Goal: Information Seeking & Learning: Learn about a topic

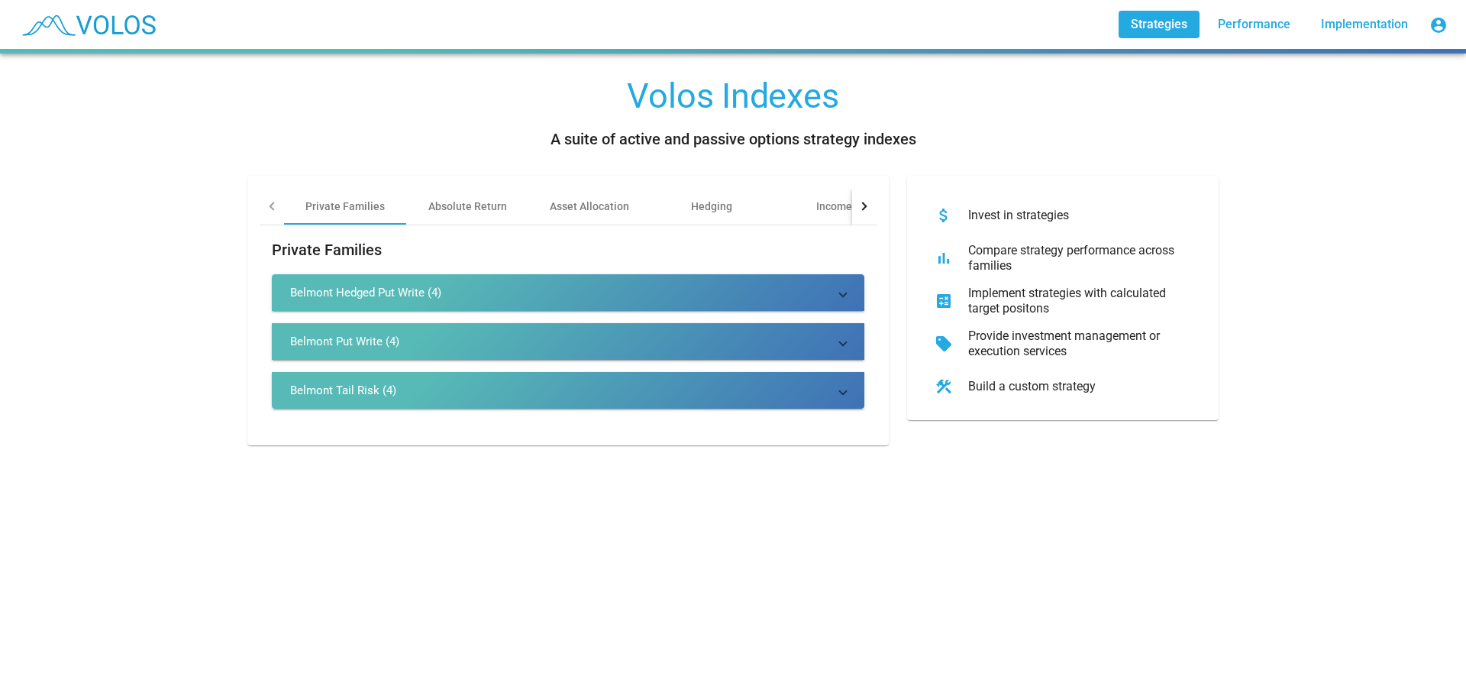
click at [602, 289] on mat-panel-title "Belmont Hedged Put Write (4)" at bounding box center [559, 292] width 538 height 15
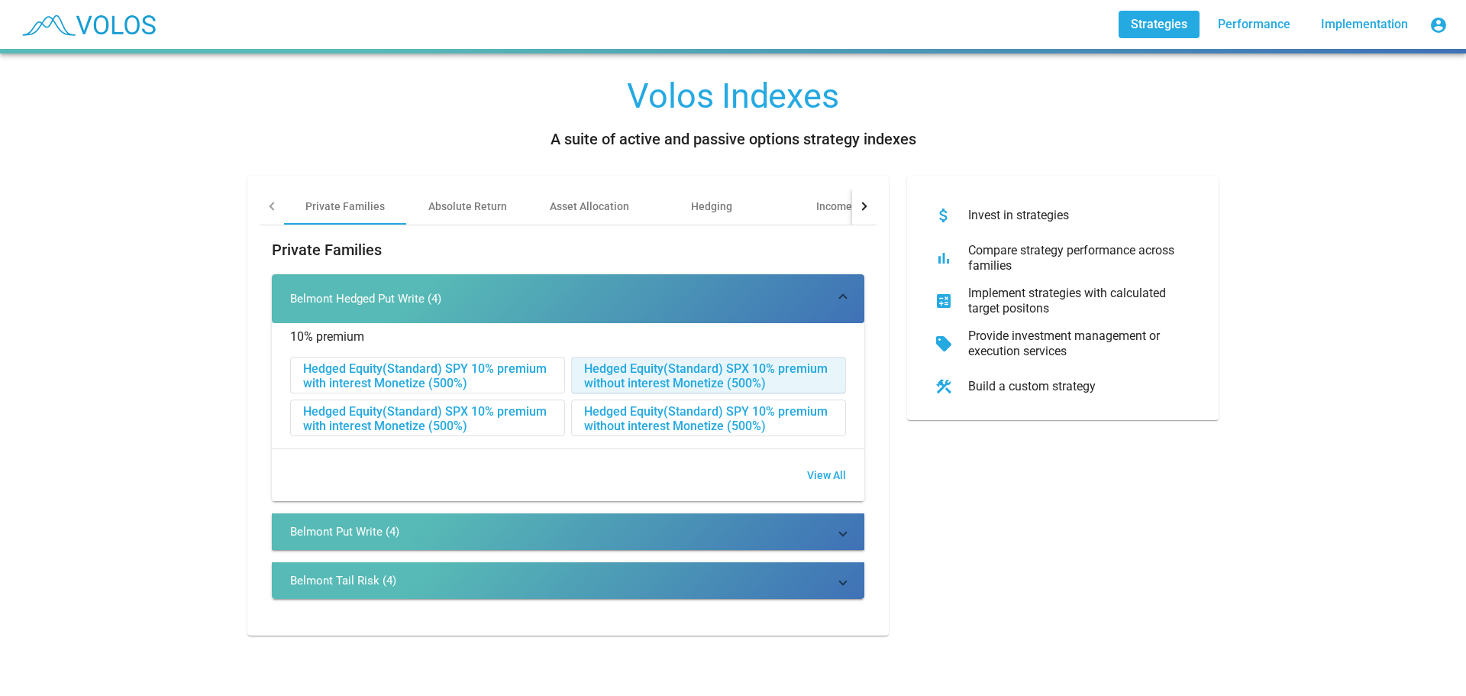
click at [744, 375] on div "Hedged Equity(Standard) SPX 10% premium without interest Monetize (500%)" at bounding box center [708, 375] width 273 height 37
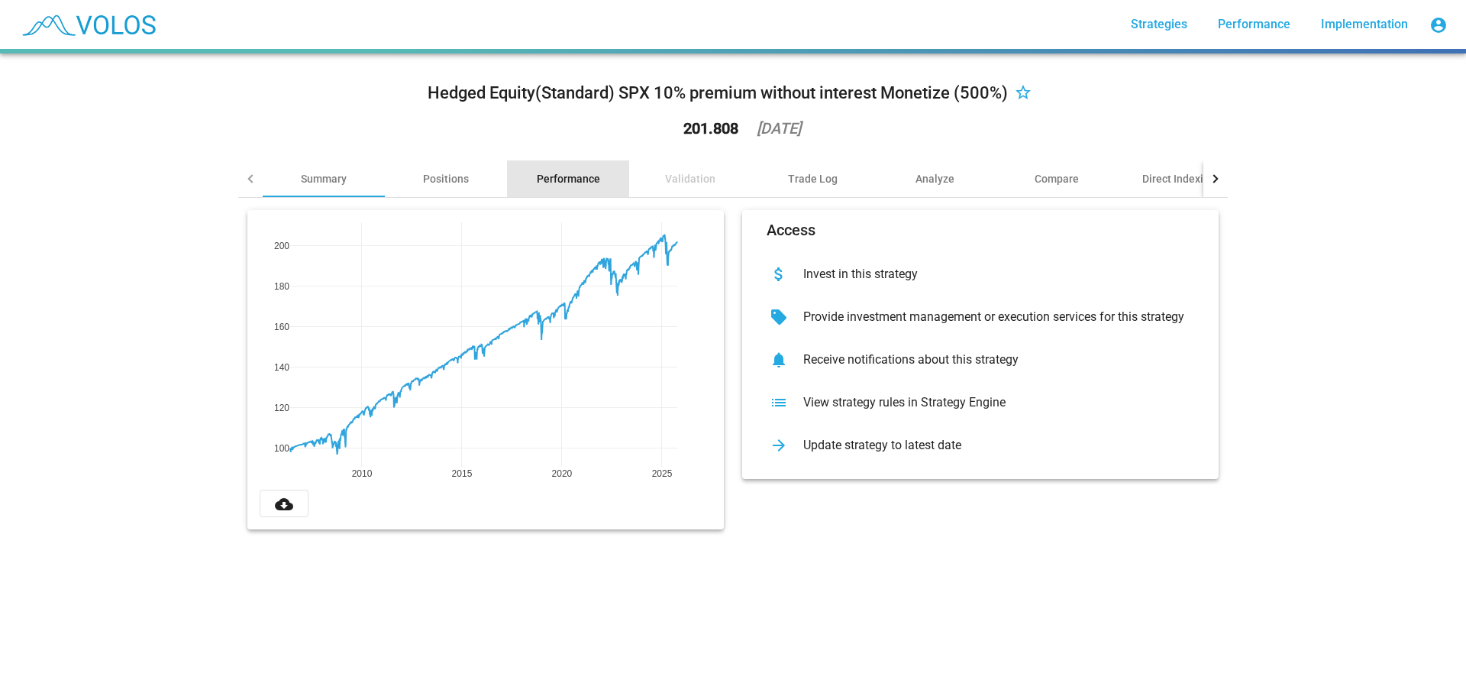
click at [582, 180] on div "Performance" at bounding box center [568, 178] width 63 height 15
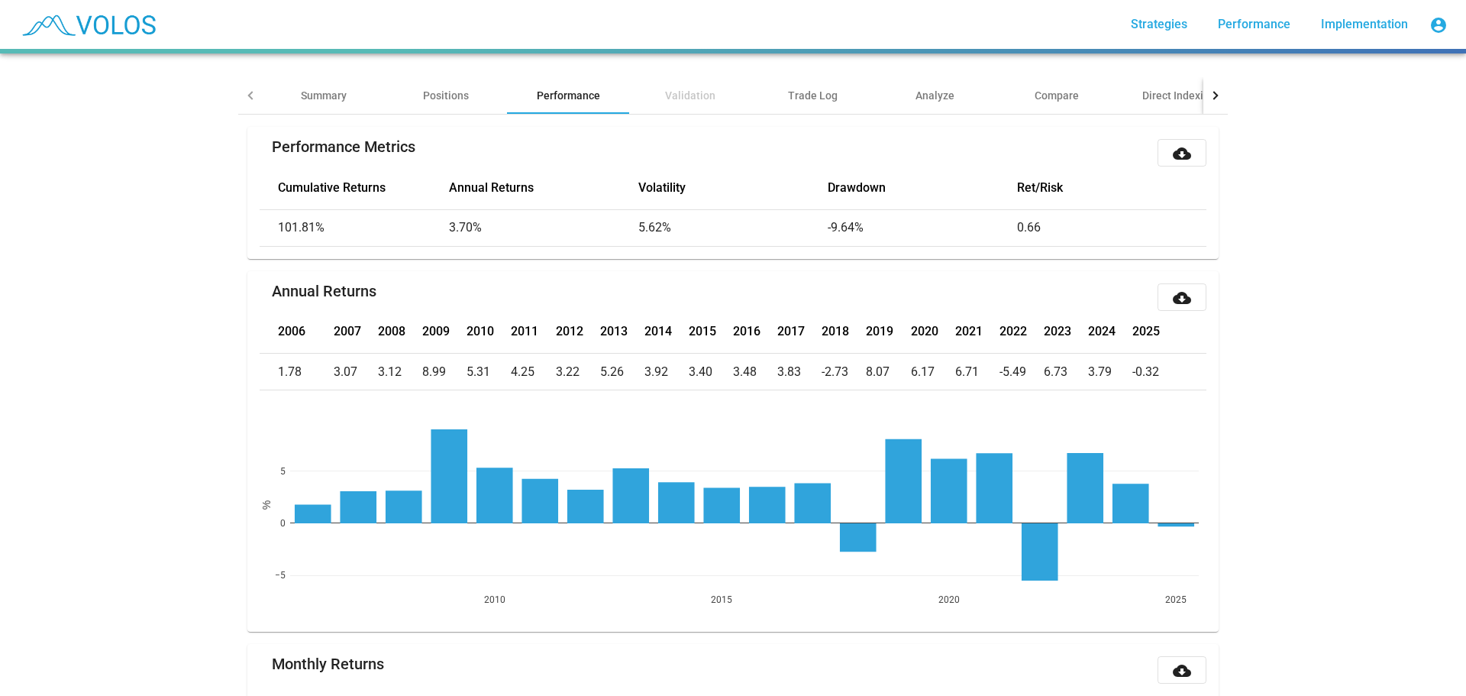
scroll to position [81, 0]
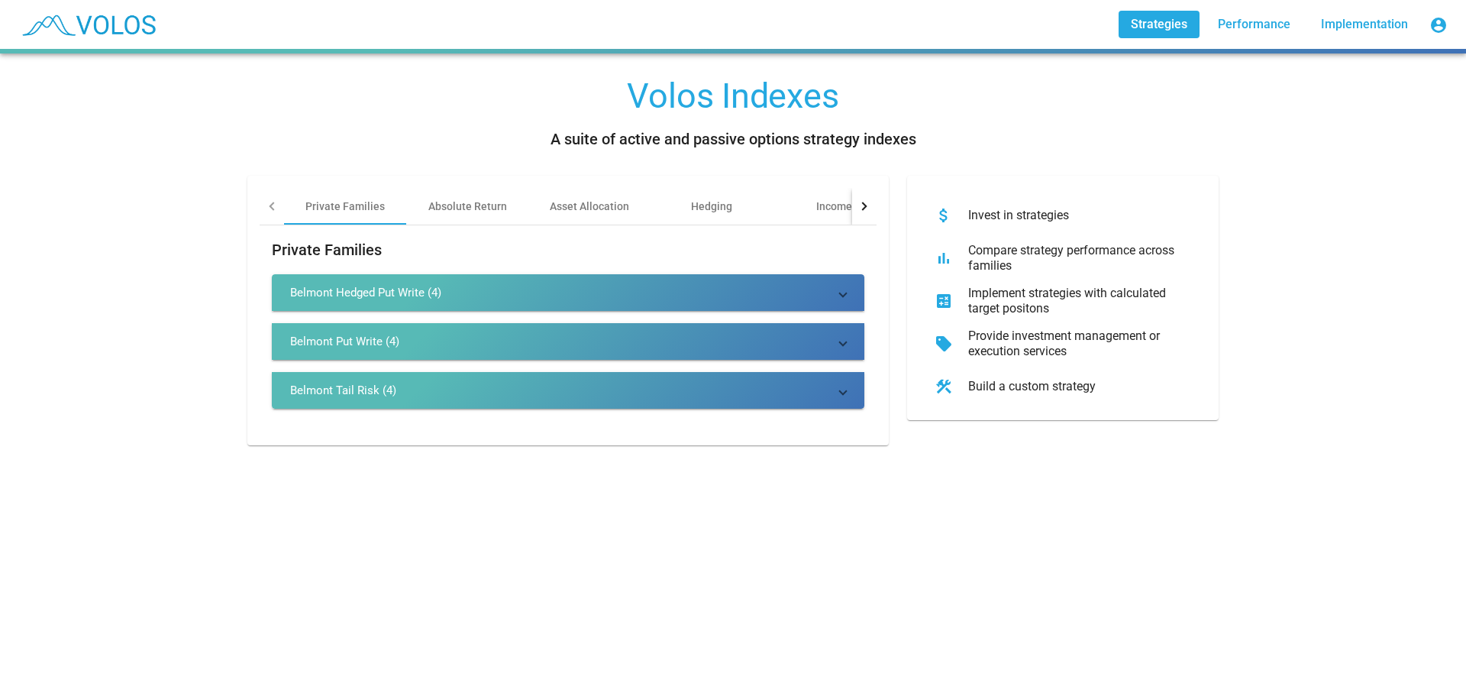
click at [421, 327] on mat-expansion-panel-header "Belmont Put Write (4)" at bounding box center [568, 341] width 593 height 37
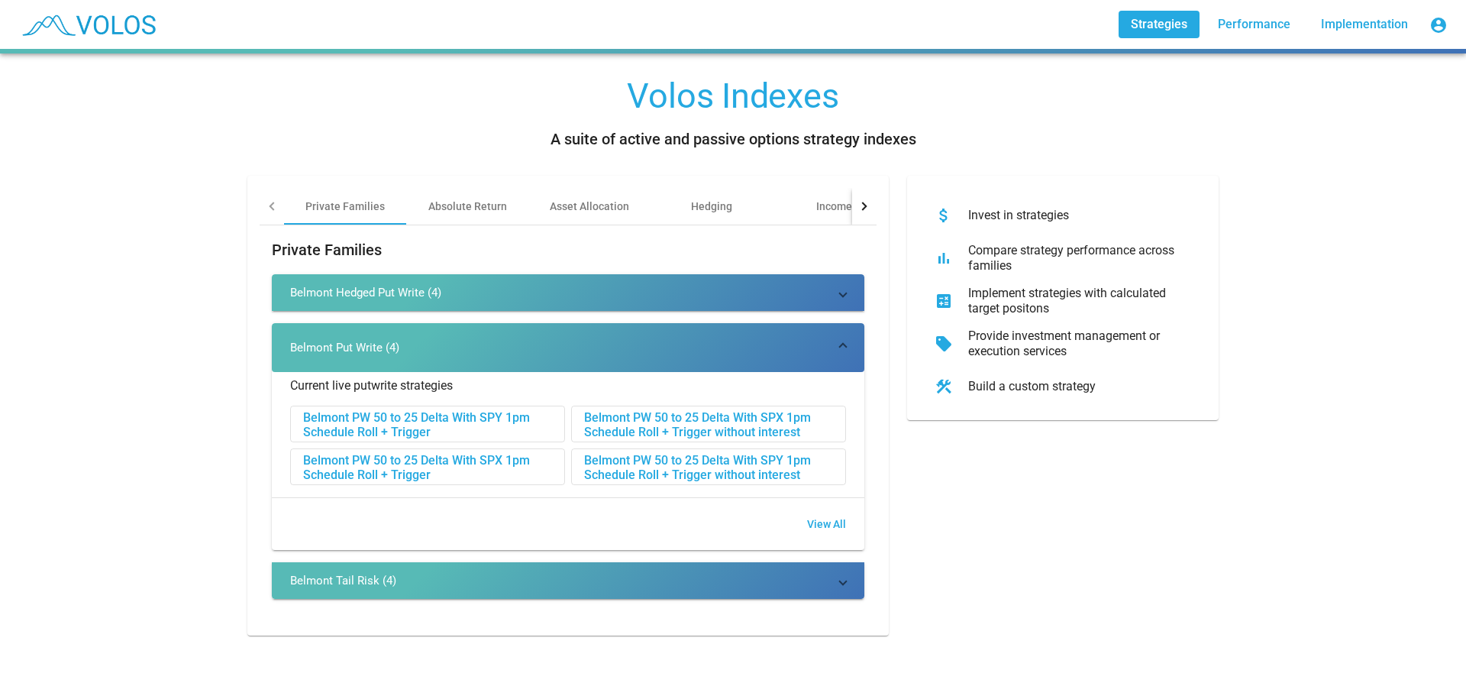
click at [781, 419] on div "Belmont PW 50 to 25 Delta With SPX 1pm Schedule Roll + Trigger without interest" at bounding box center [708, 424] width 273 height 37
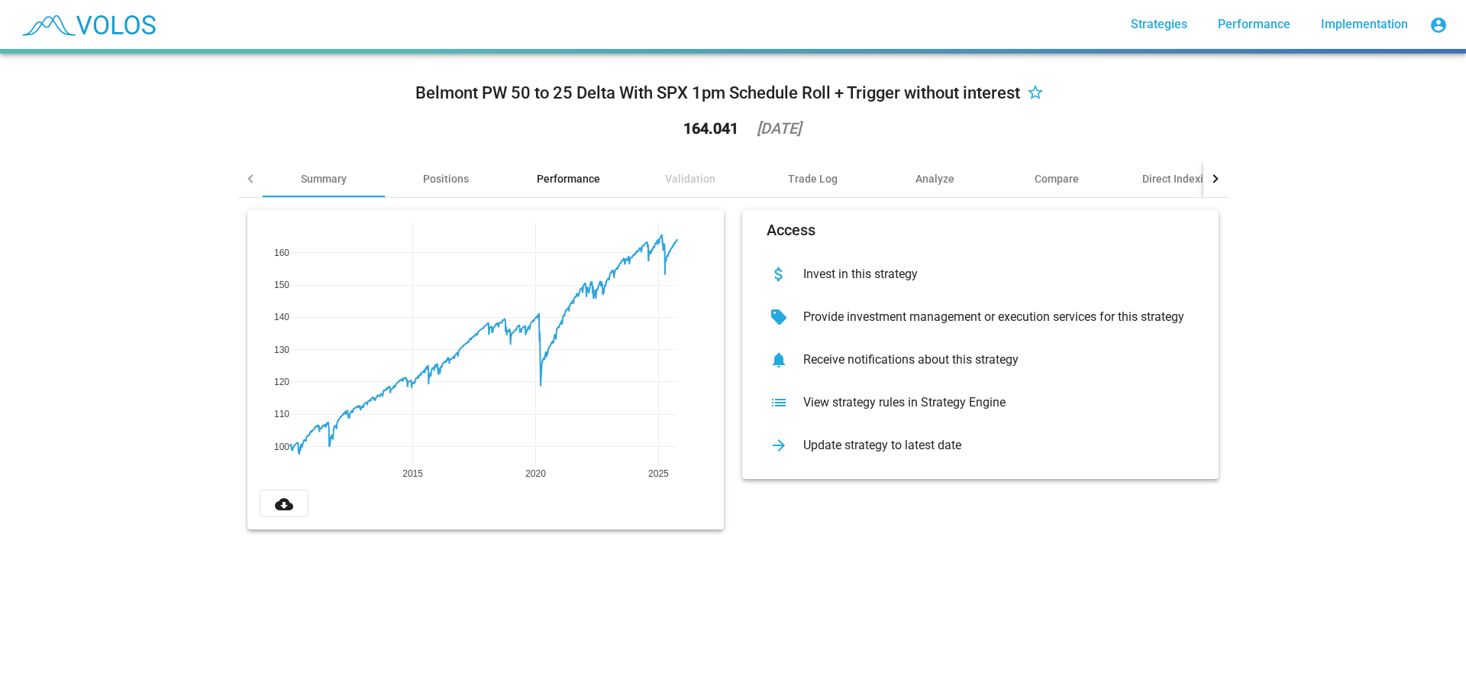
click at [577, 171] on div "Performance" at bounding box center [568, 178] width 63 height 15
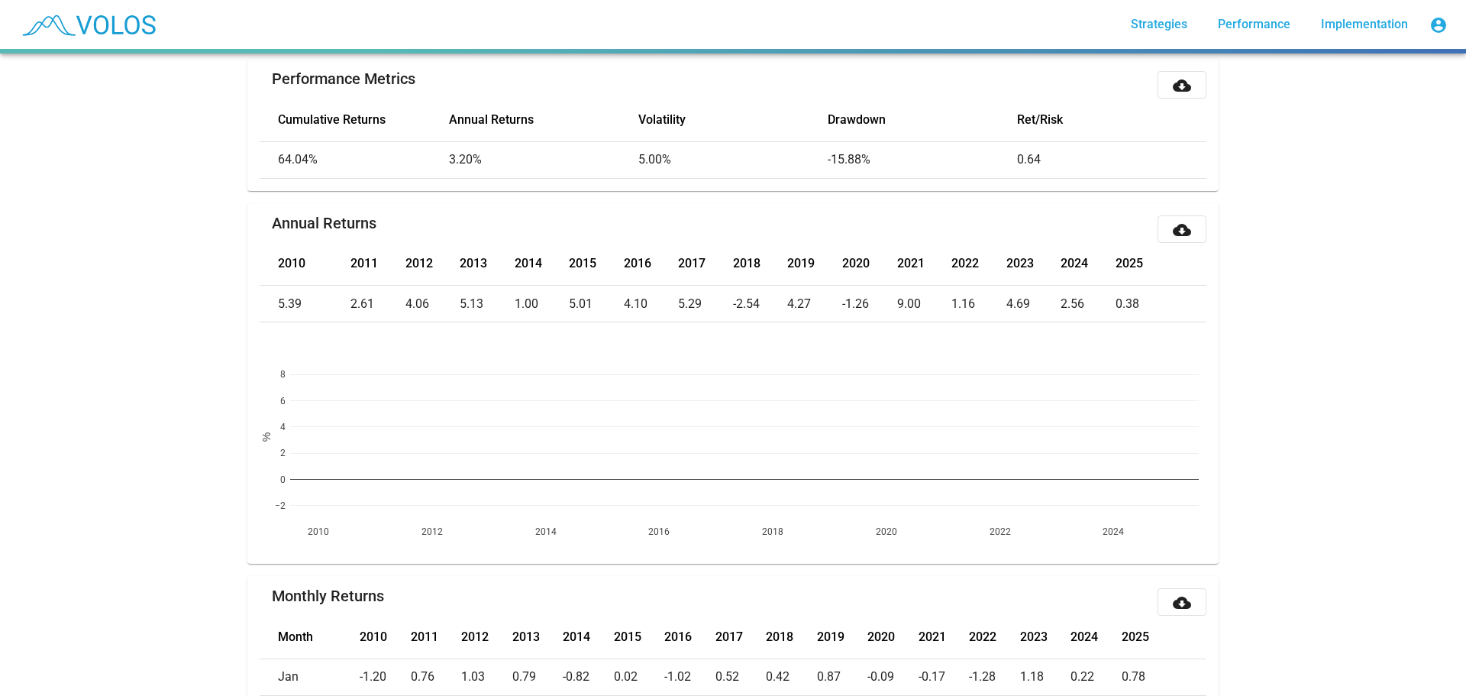
scroll to position [153, 0]
